Goal: Find contact information: Find contact information

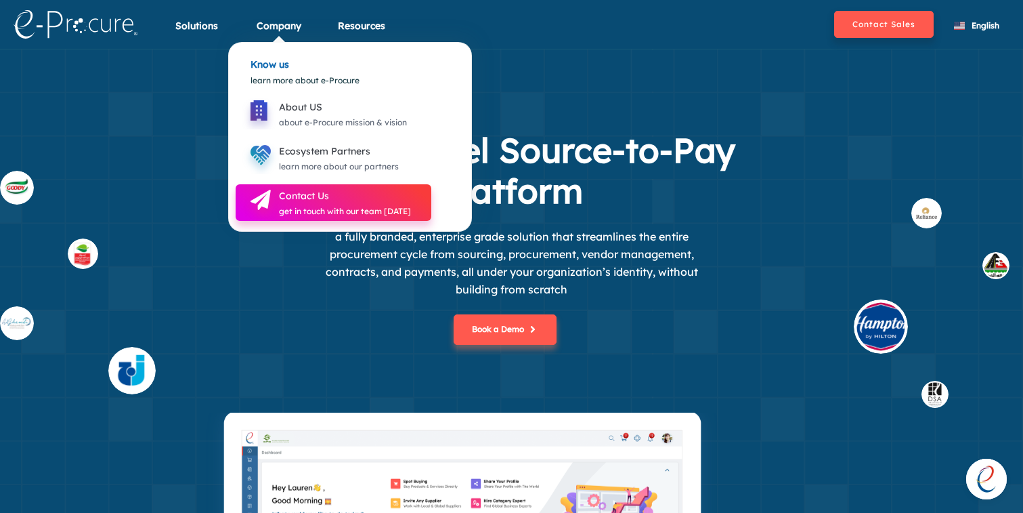
click at [275, 204] on icon at bounding box center [260, 200] width 37 height 37
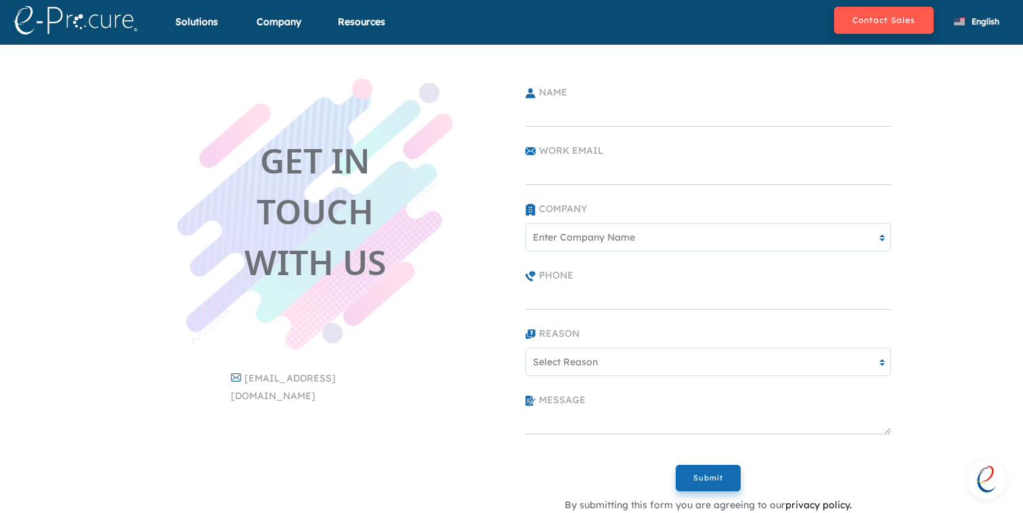
scroll to position [1, 0]
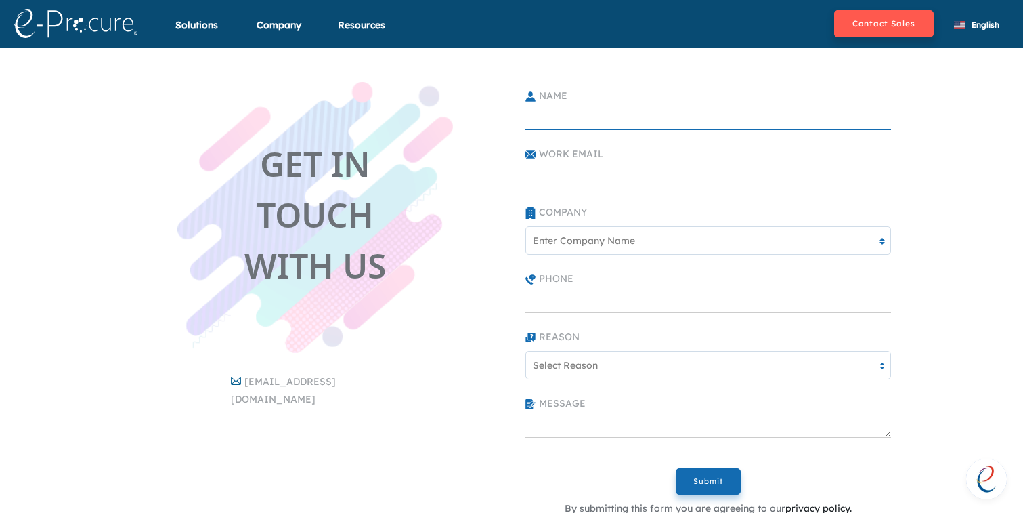
click at [609, 122] on input "text" at bounding box center [708, 116] width 366 height 27
click at [599, 167] on input "text" at bounding box center [708, 174] width 366 height 27
click at [716, 238] on div "Enter Company Name" at bounding box center [700, 241] width 348 height 22
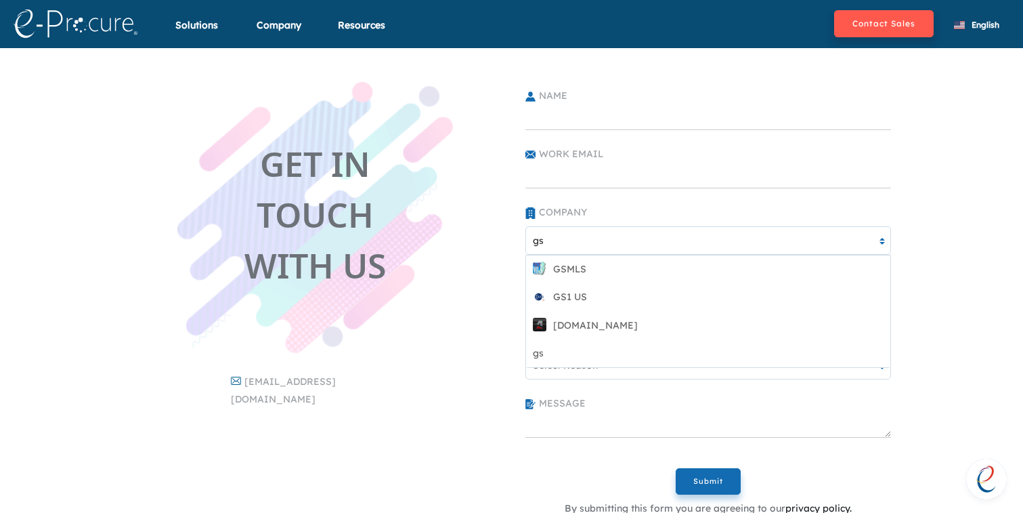
type input "gs"
click at [643, 139] on div "Name Work Email Company option [object Object],GSMLS focused, 3 of 6. 4 results…" at bounding box center [708, 298] width 379 height 433
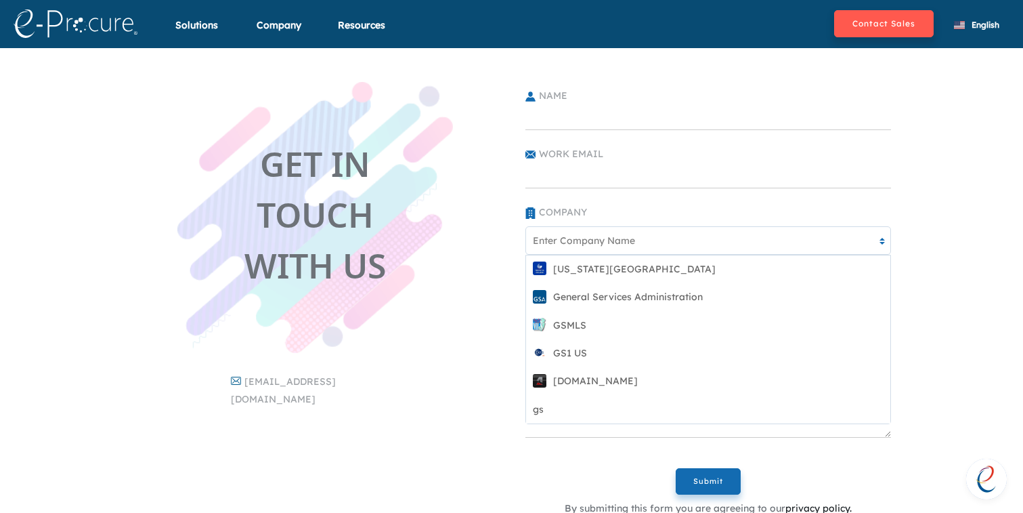
click at [613, 244] on div "Enter Company Name" at bounding box center [584, 241] width 102 height 14
click at [951, 192] on div "GET IN TOUCH WITH US [EMAIL_ADDRESS][DOMAIN_NAME] Name Work Email Company optio…" at bounding box center [511, 303] width 1023 height 511
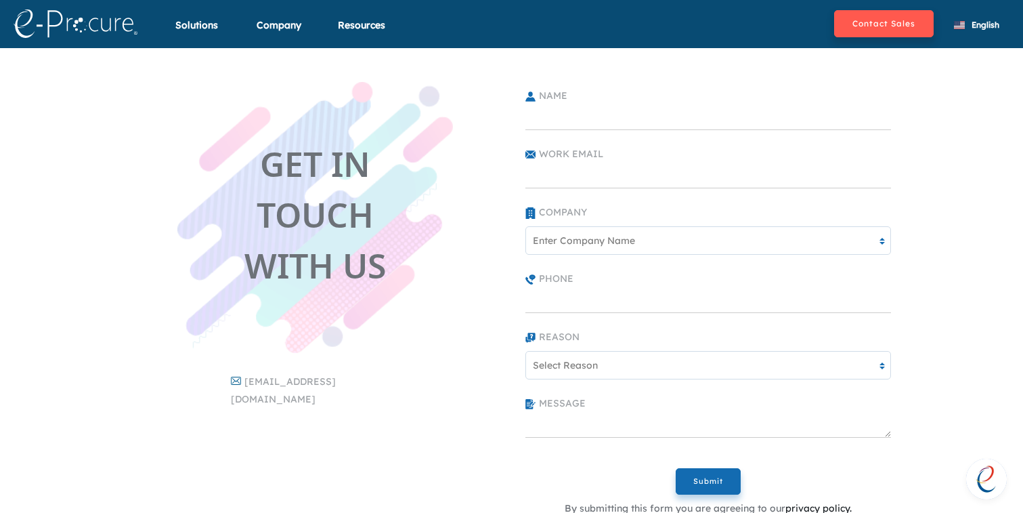
scroll to position [0, 0]
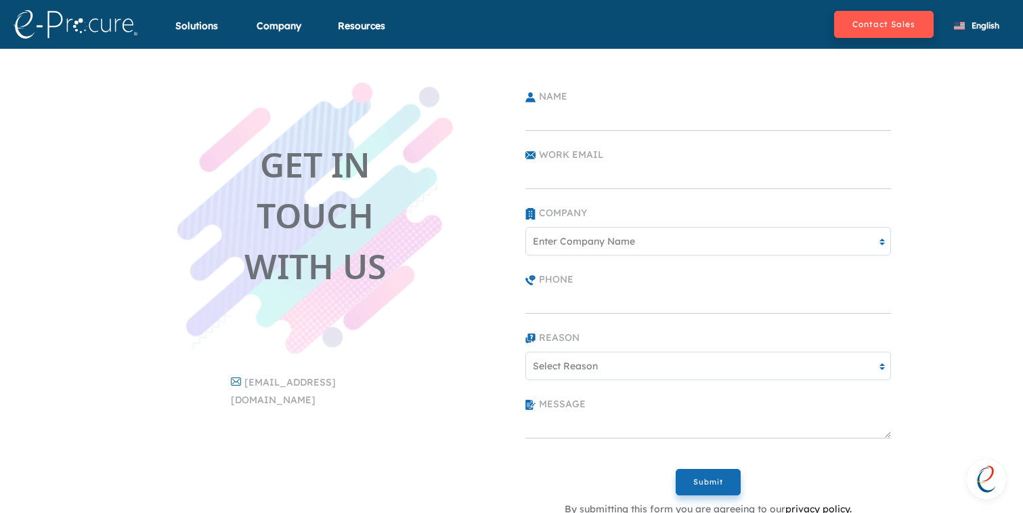
click at [133, 28] on img at bounding box center [76, 24] width 124 height 28
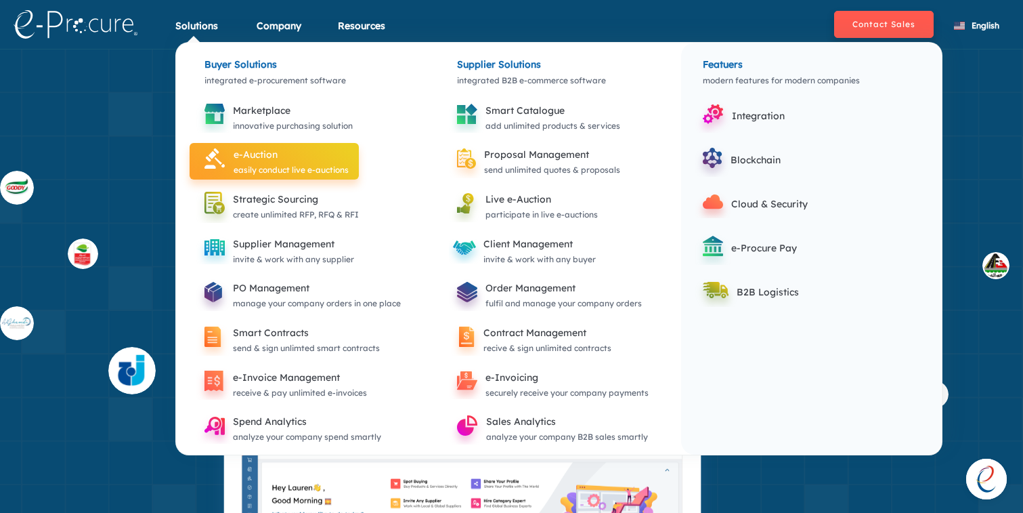
click at [261, 171] on div "easily conduct live e-auctions" at bounding box center [291, 170] width 115 height 15
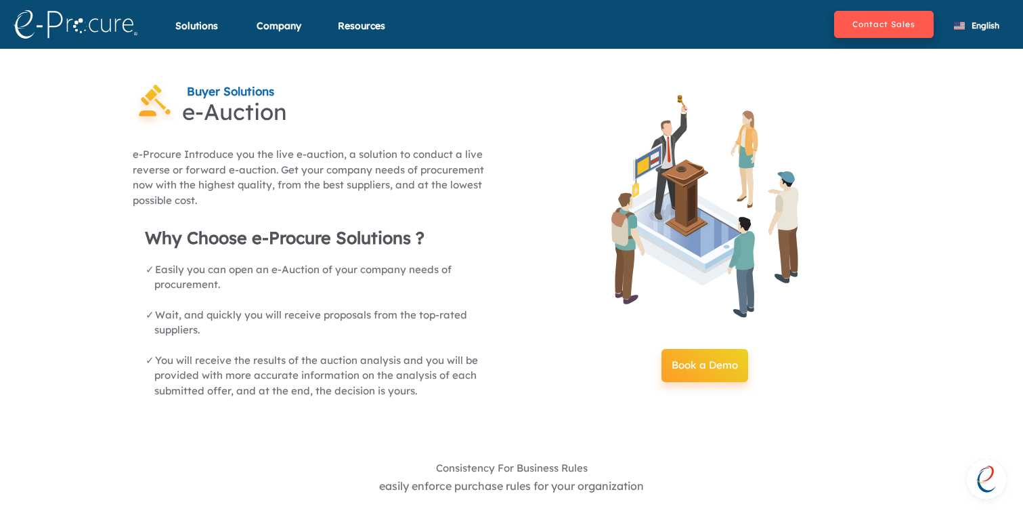
click at [130, 41] on link at bounding box center [91, 24] width 169 height 42
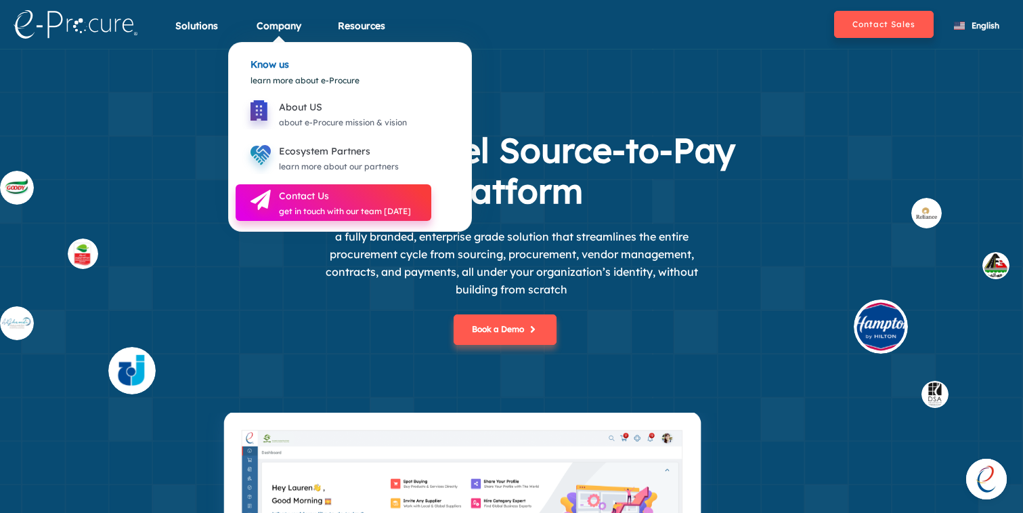
click at [290, 192] on div "Contact Us" at bounding box center [345, 196] width 132 height 16
